Goal: Check status

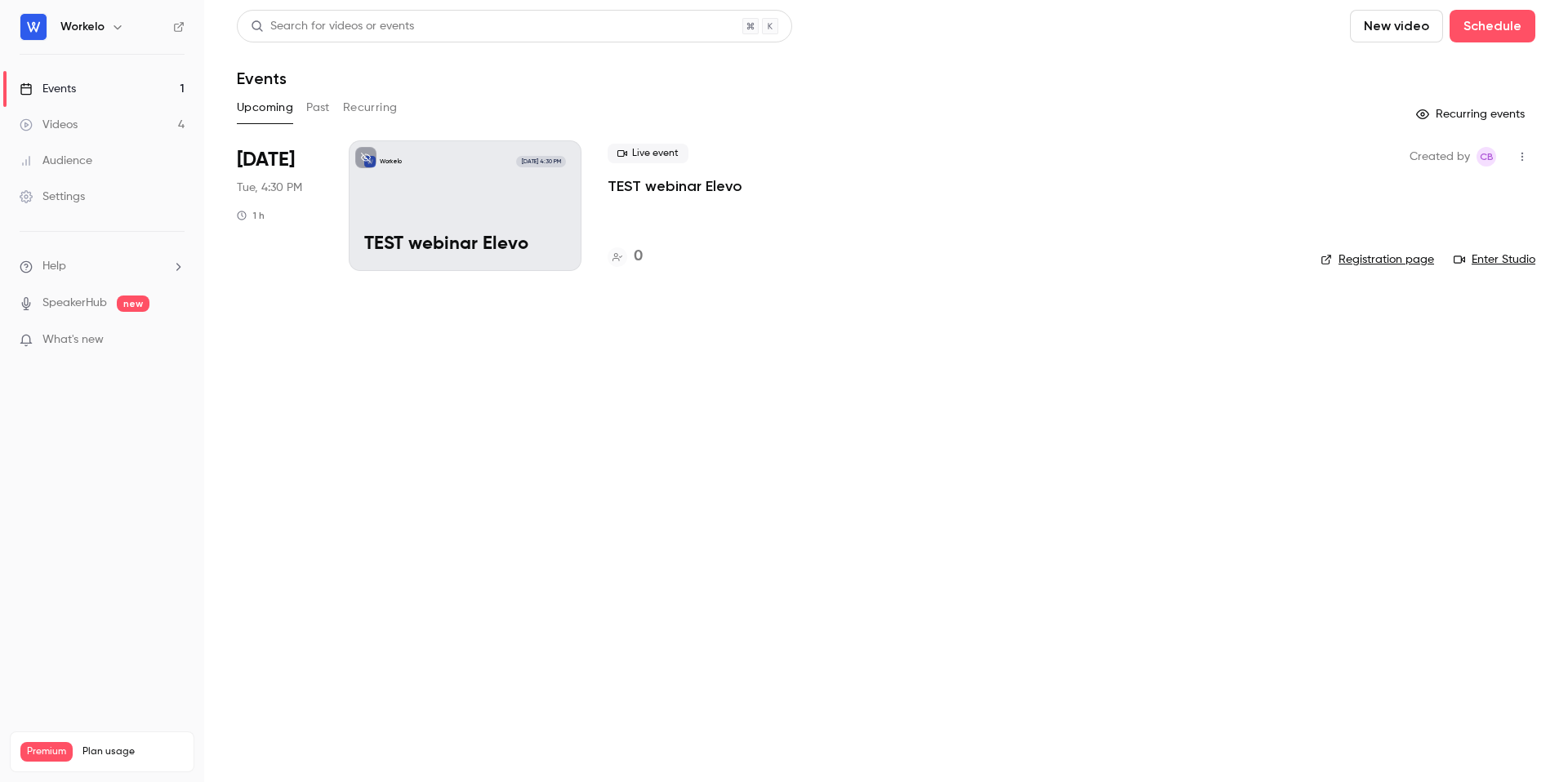
click at [318, 115] on button "Past" at bounding box center [318, 108] width 24 height 26
